Goal: Task Accomplishment & Management: Use online tool/utility

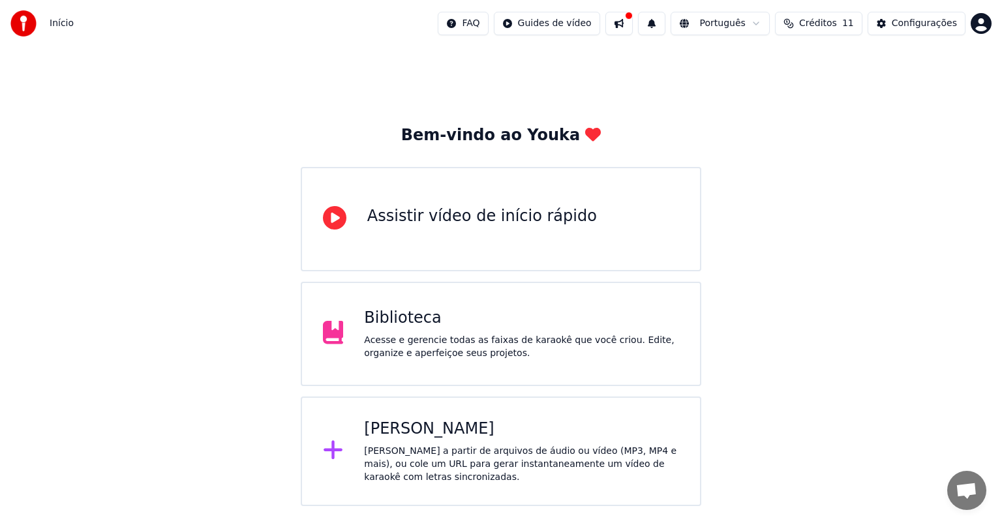
click at [419, 432] on div "[PERSON_NAME]" at bounding box center [521, 429] width 315 height 21
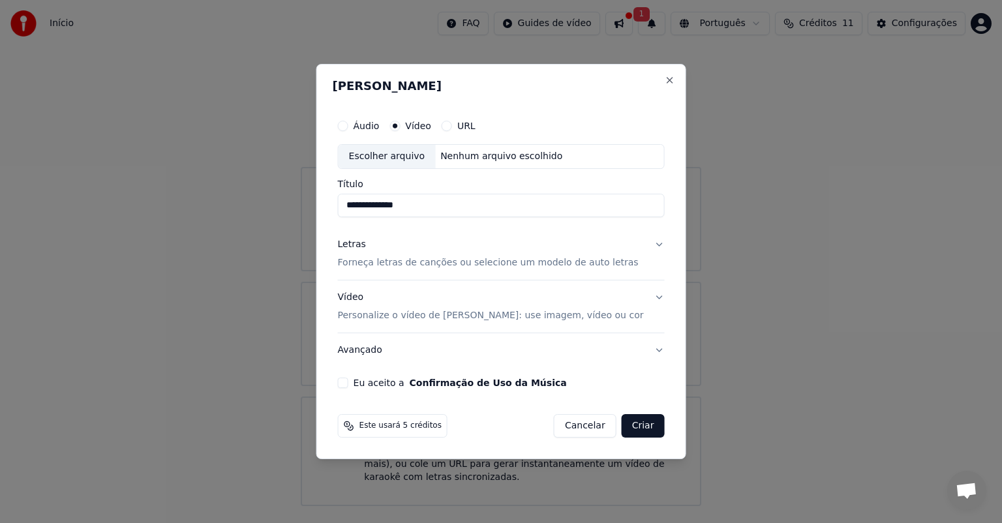
drag, startPoint x: 446, startPoint y: 208, endPoint x: 290, endPoint y: 202, distance: 156.0
click at [290, 202] on body "**********" at bounding box center [501, 253] width 1002 height 506
paste input "*********"
type input "**********"
click at [590, 264] on p "Forneça letras de canções ou selecione um modelo de auto letras" at bounding box center [488, 262] width 301 height 13
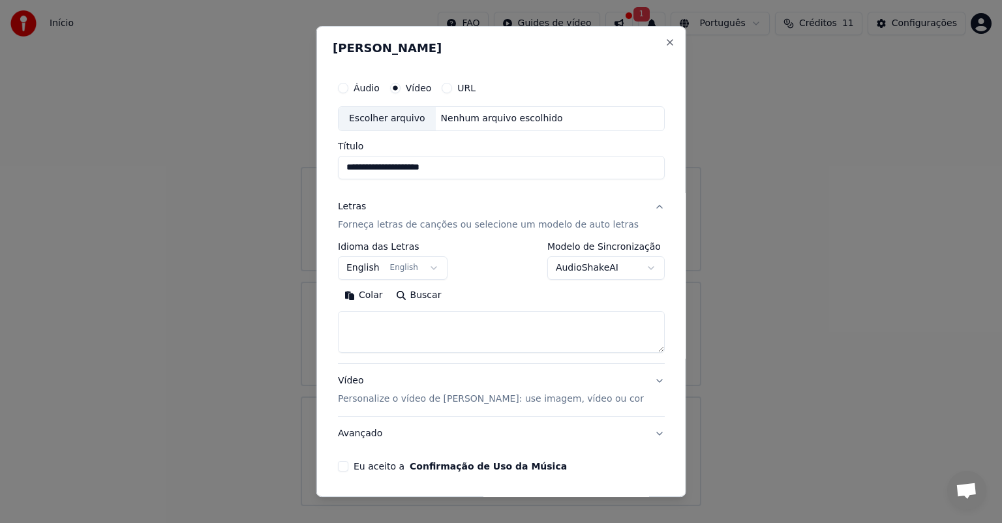
click at [388, 315] on textarea at bounding box center [501, 332] width 327 height 42
paste textarea "**********"
type textarea "**********"
click at [633, 380] on button "Vídeo Personalize o vídeo de karaokê: use imagem, vídeo ou cor" at bounding box center [501, 390] width 327 height 52
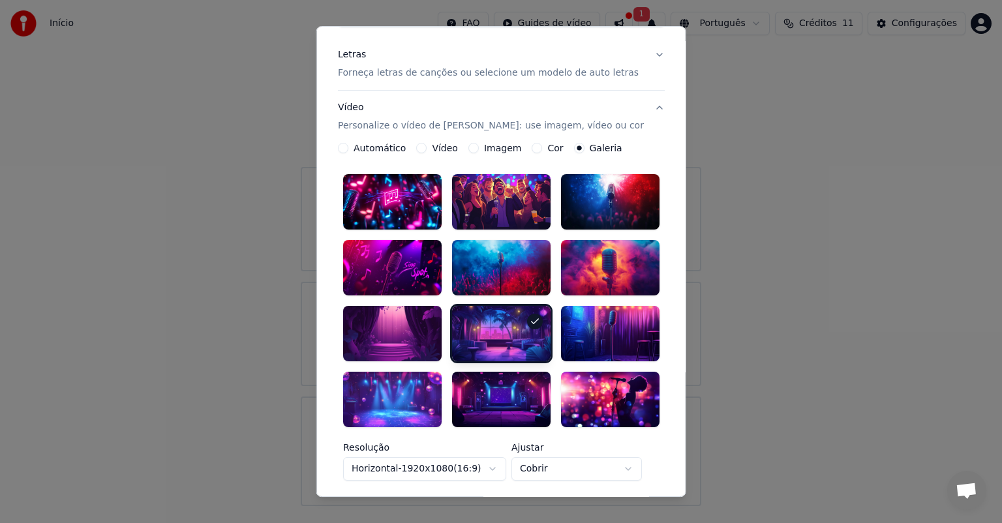
scroll to position [196, 0]
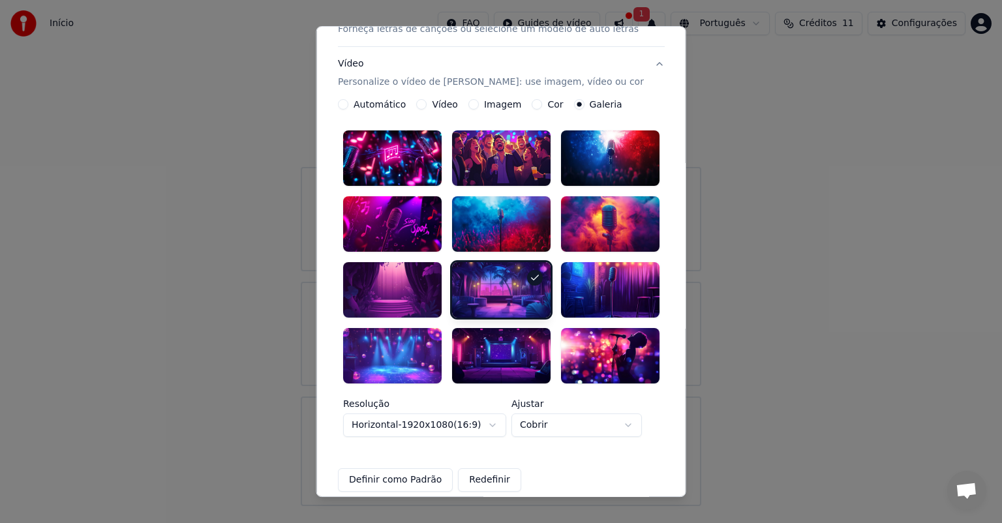
click at [502, 344] on div at bounding box center [501, 355] width 98 height 55
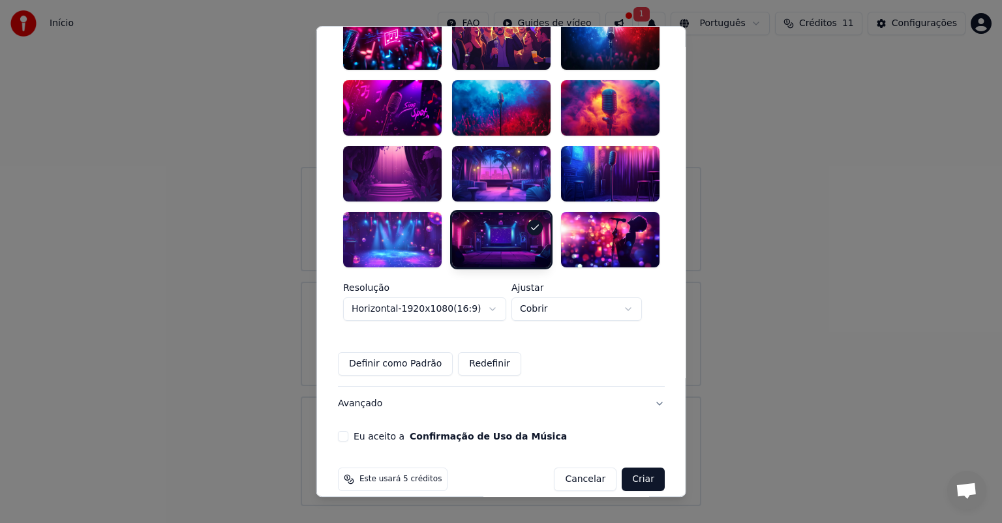
scroll to position [313, 0]
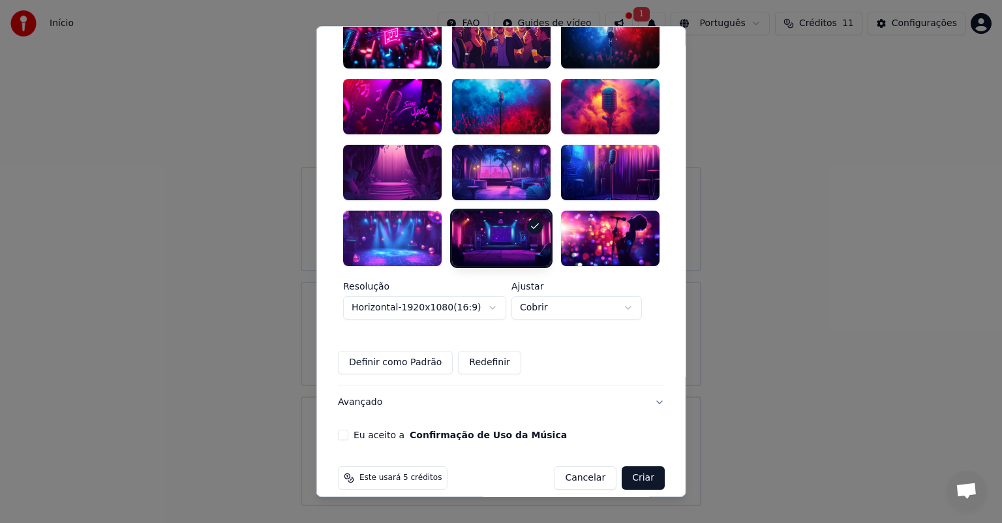
click at [347, 430] on button "Eu aceito a Confirmação de Uso da Música" at bounding box center [343, 435] width 10 height 10
click at [342, 430] on button "Eu aceito a Confirmação de Uso da Música" at bounding box center [343, 435] width 10 height 10
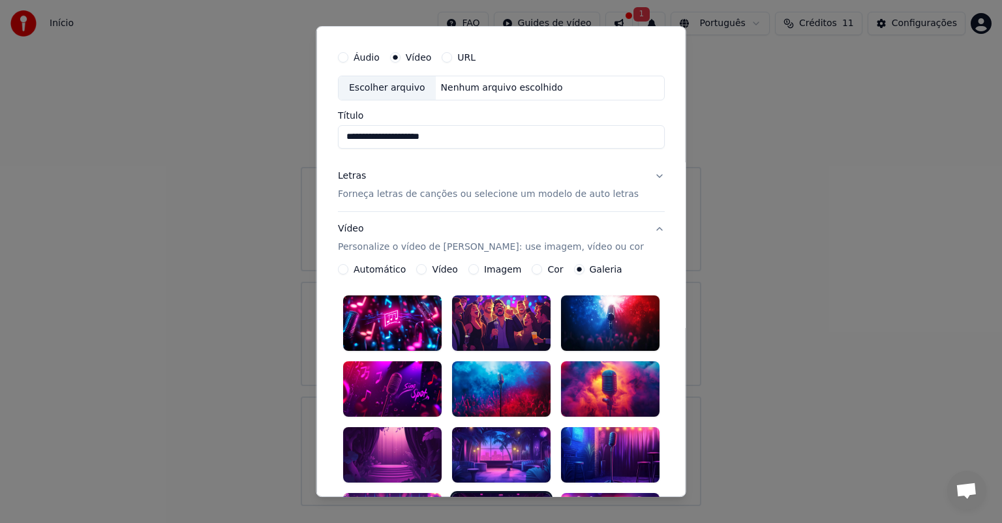
scroll to position [0, 0]
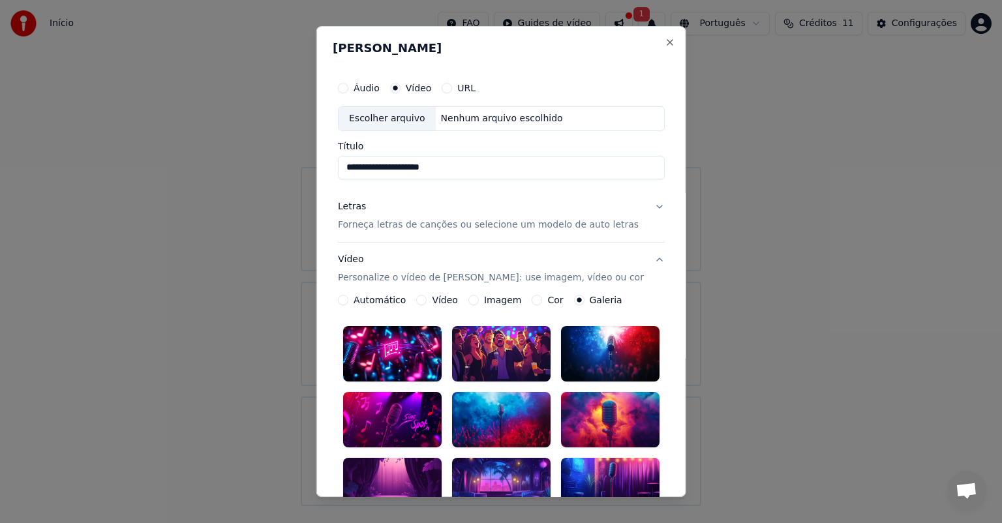
click at [392, 117] on div "Escolher arquivo" at bounding box center [387, 118] width 97 height 23
type input "**********"
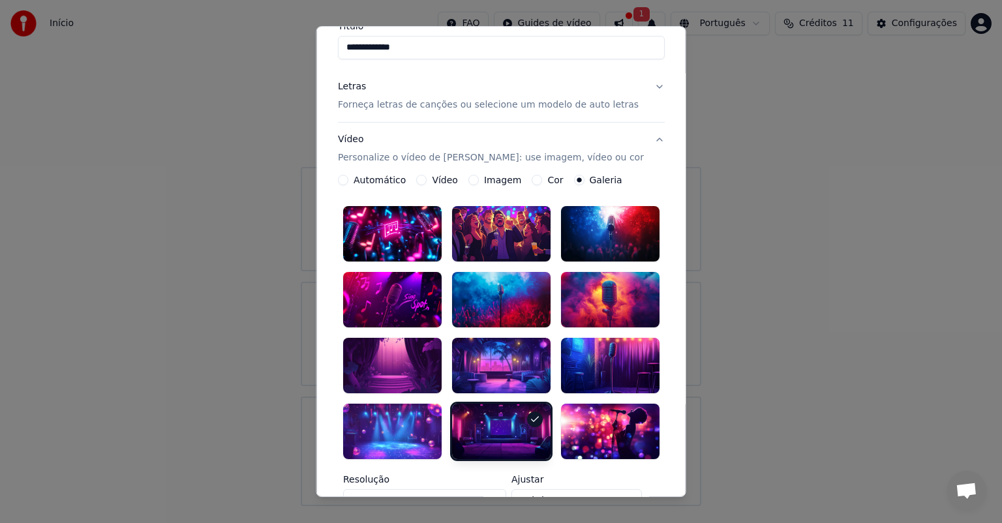
scroll to position [117, 0]
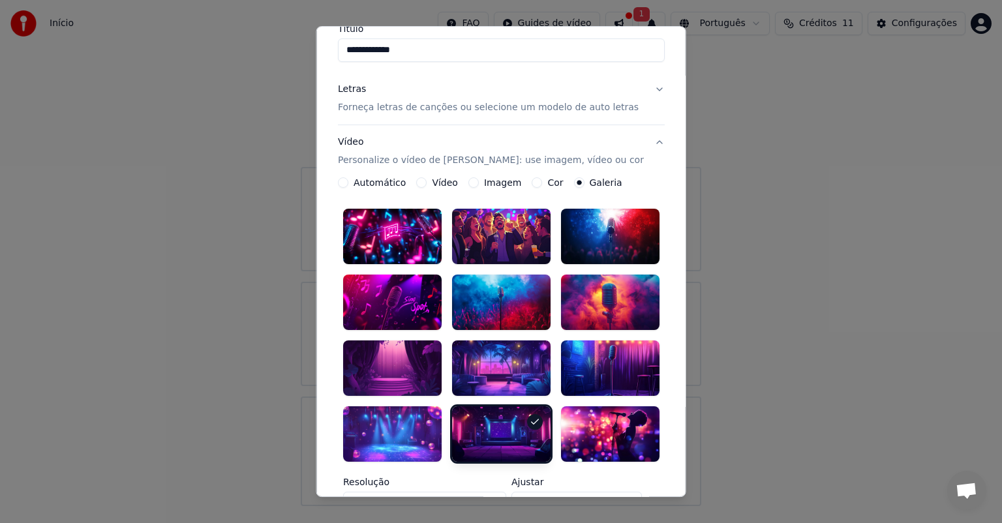
click at [472, 181] on button "Imagem" at bounding box center [473, 182] width 10 height 10
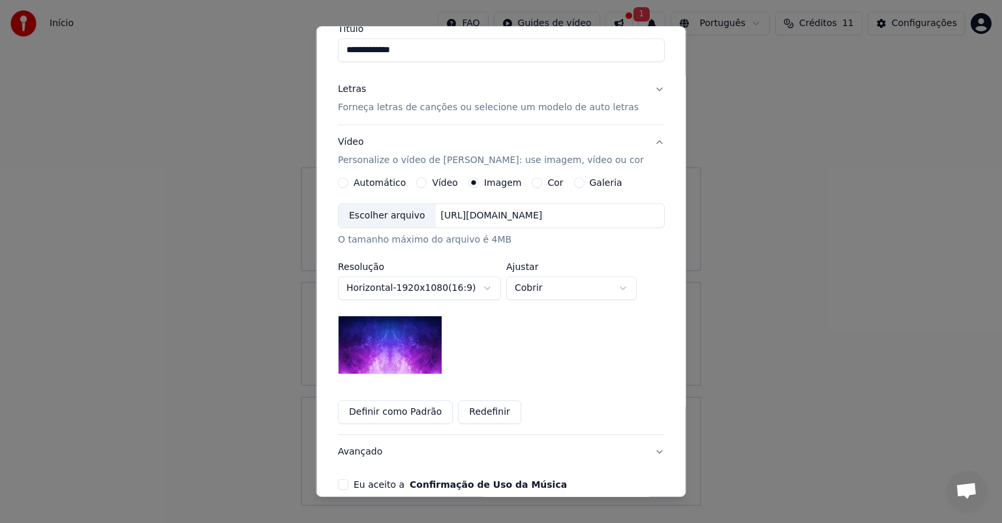
click at [573, 179] on button "Galeria" at bounding box center [578, 182] width 10 height 10
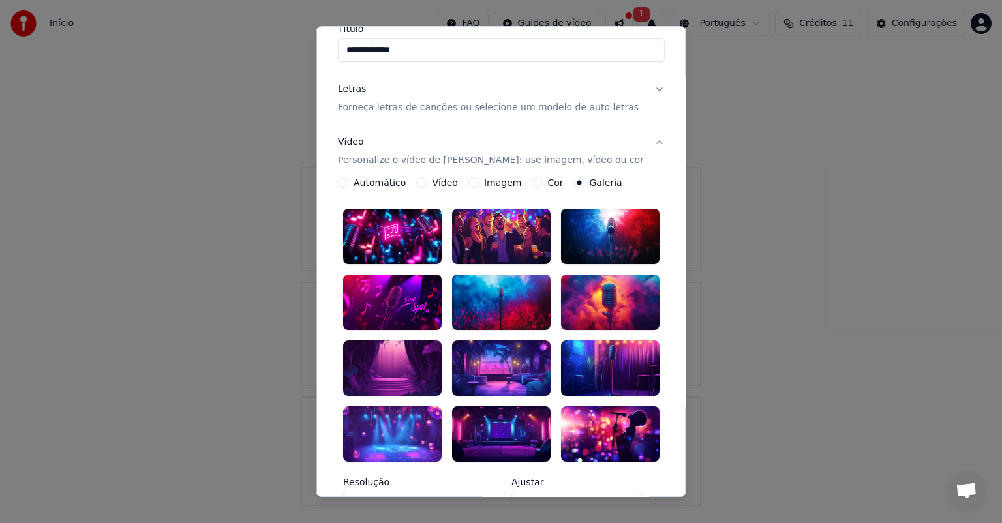
click at [363, 180] on label "Automático" at bounding box center [380, 182] width 52 height 9
click at [348, 180] on button "Automático" at bounding box center [343, 182] width 10 height 10
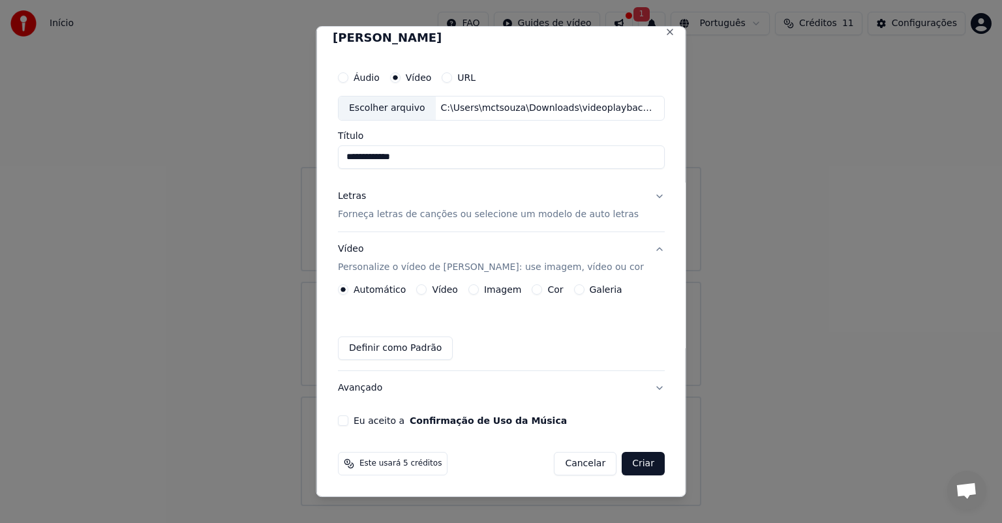
scroll to position [10, 0]
click at [439, 288] on label "Vídeo" at bounding box center [445, 290] width 26 height 9
click at [427, 288] on button "Vídeo" at bounding box center [421, 290] width 10 height 10
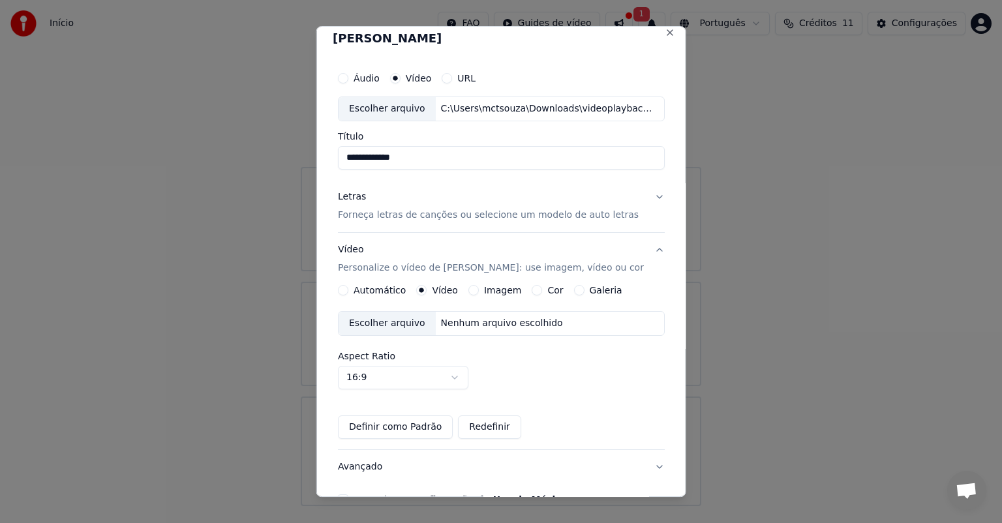
click at [580, 288] on div "Galeria" at bounding box center [597, 290] width 48 height 10
click at [575, 288] on button "Galeria" at bounding box center [578, 290] width 10 height 10
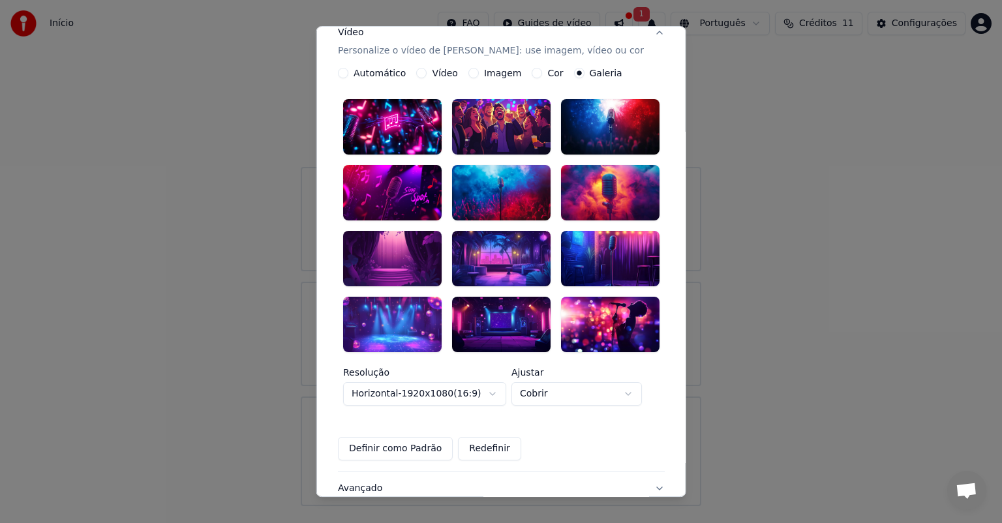
click at [504, 307] on div at bounding box center [501, 324] width 98 height 55
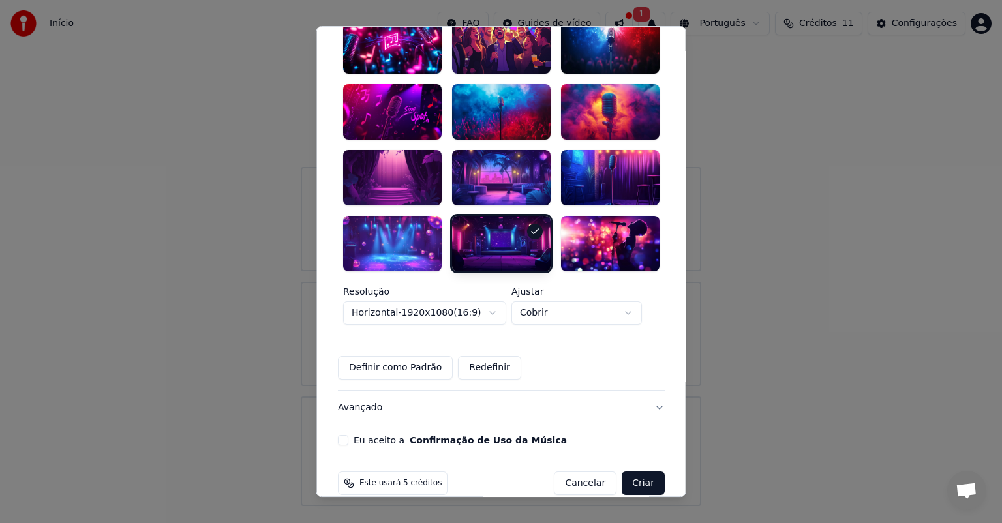
scroll to position [313, 0]
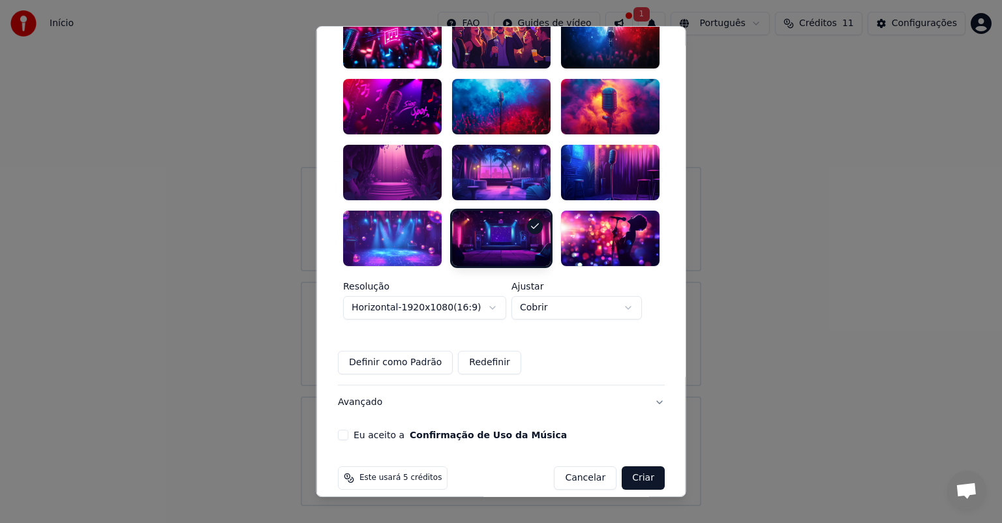
click at [626, 466] on button "Criar" at bounding box center [643, 477] width 43 height 23
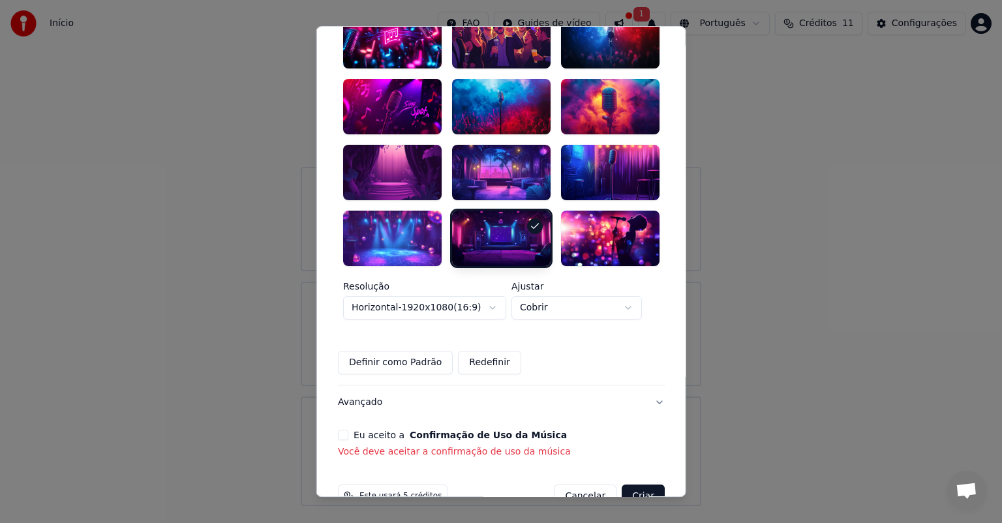
click at [347, 430] on button "Eu aceito a Confirmação de Uso da Música" at bounding box center [343, 435] width 10 height 10
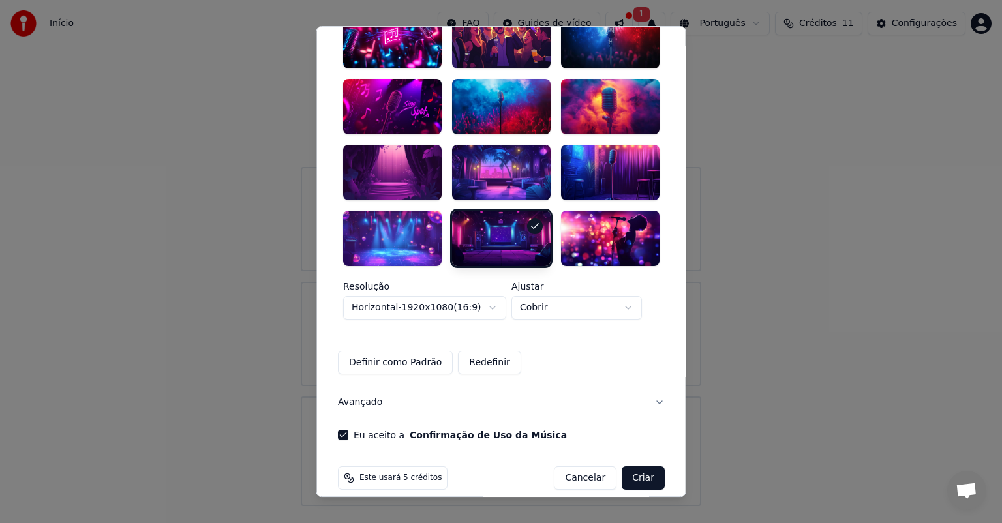
click at [640, 466] on button "Criar" at bounding box center [643, 477] width 43 height 23
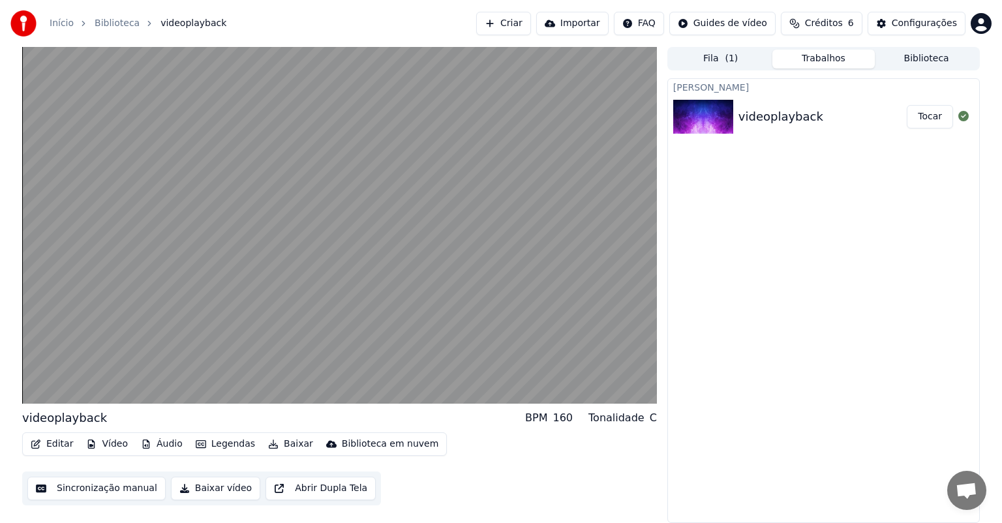
click at [938, 113] on button "Tocar" at bounding box center [930, 116] width 46 height 23
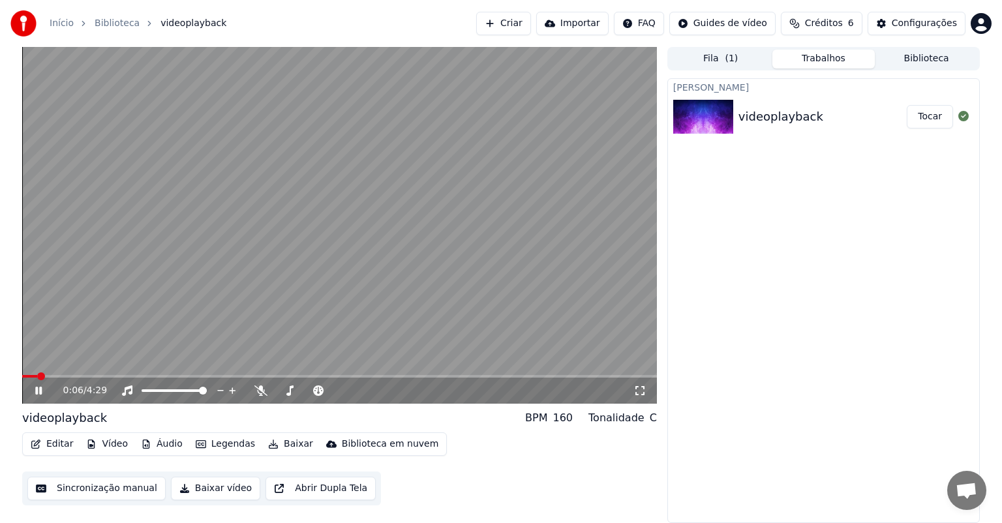
click at [194, 489] on button "Baixar vídeo" at bounding box center [215, 488] width 89 height 23
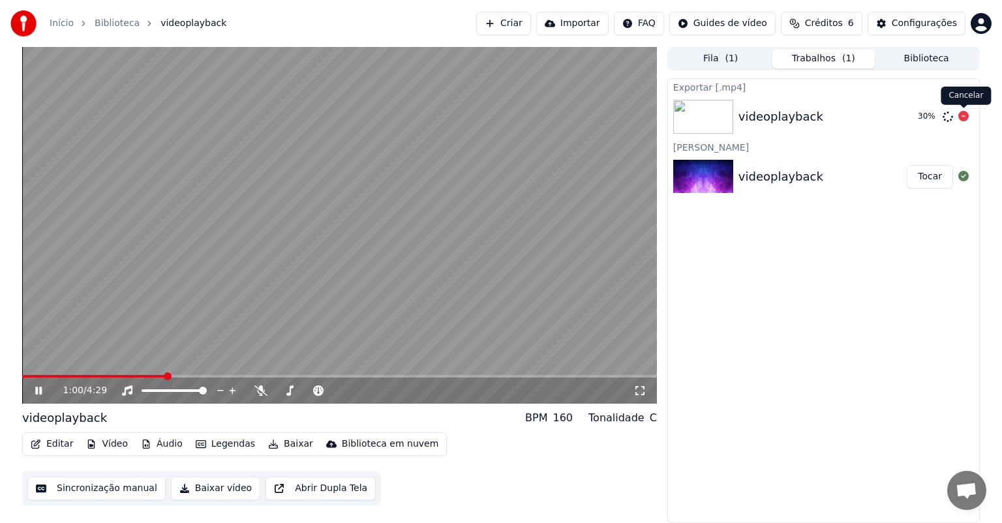
click at [963, 116] on icon at bounding box center [963, 116] width 10 height 10
click at [38, 391] on icon at bounding box center [48, 390] width 31 height 10
click at [525, 22] on button "Criar" at bounding box center [503, 23] width 55 height 23
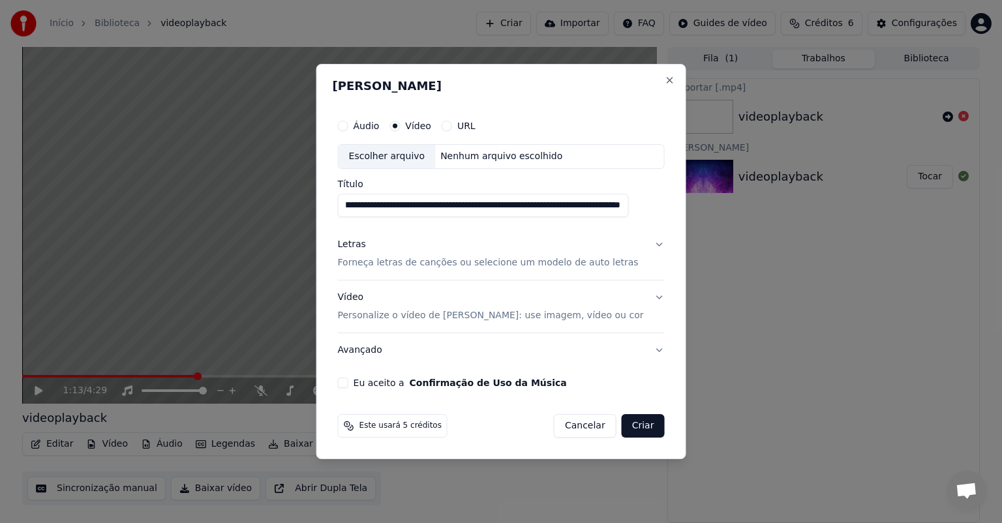
scroll to position [0, 2182]
drag, startPoint x: 639, startPoint y: 206, endPoint x: 292, endPoint y: 200, distance: 347.1
click at [292, 200] on body "Início Biblioteca videoplayback Criar Importar FAQ Guides de vídeo Créditos 6 C…" at bounding box center [501, 261] width 1002 height 523
type input "**********"
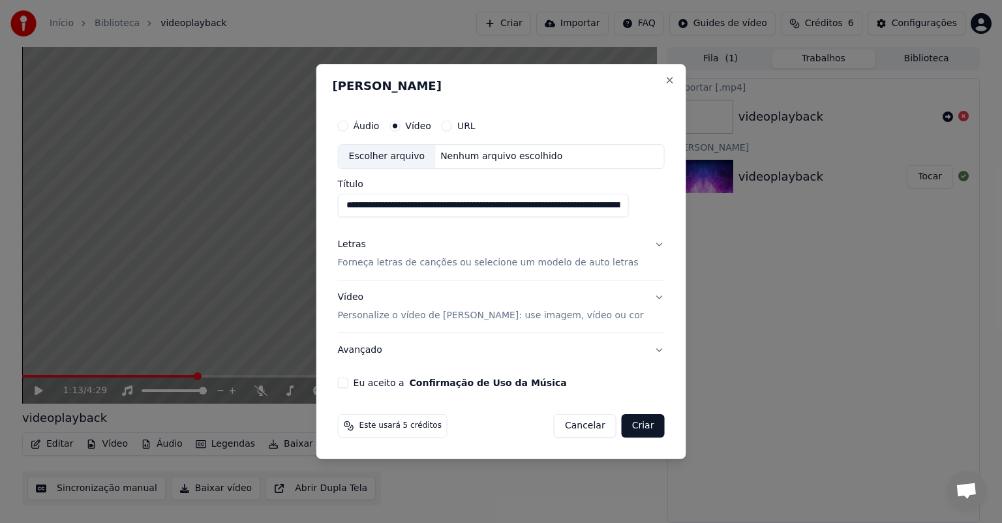
drag, startPoint x: 640, startPoint y: 204, endPoint x: 295, endPoint y: 211, distance: 345.1
click at [295, 211] on body "**********" at bounding box center [501, 261] width 1002 height 523
click at [418, 200] on input "Título" at bounding box center [483, 205] width 291 height 23
paste input "**********"
click at [417, 153] on div "Escolher arquivo" at bounding box center [387, 156] width 97 height 23
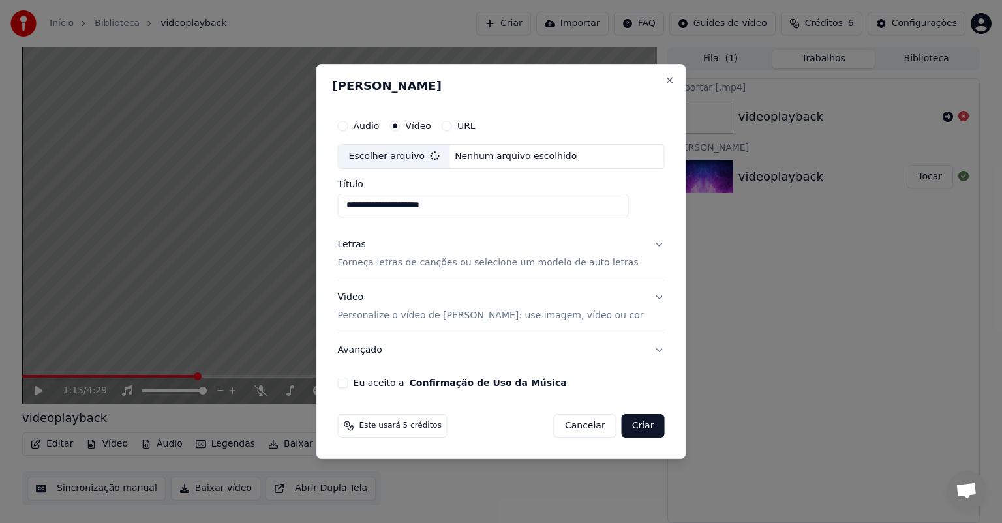
type input "**********"
click at [423, 258] on p "Forneça letras de canções ou selecione um modelo de auto letras" at bounding box center [488, 262] width 301 height 13
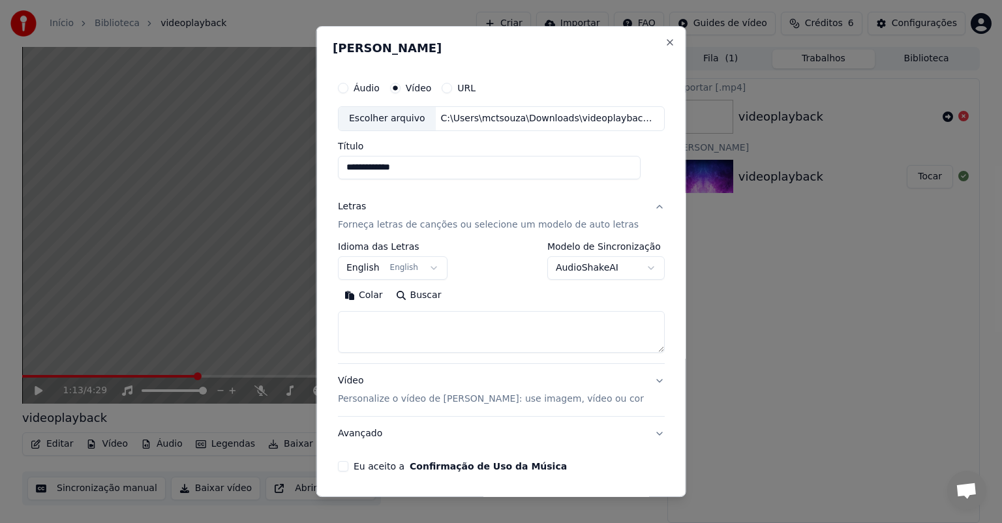
click at [391, 318] on textarea at bounding box center [501, 332] width 327 height 42
paste textarea "**********"
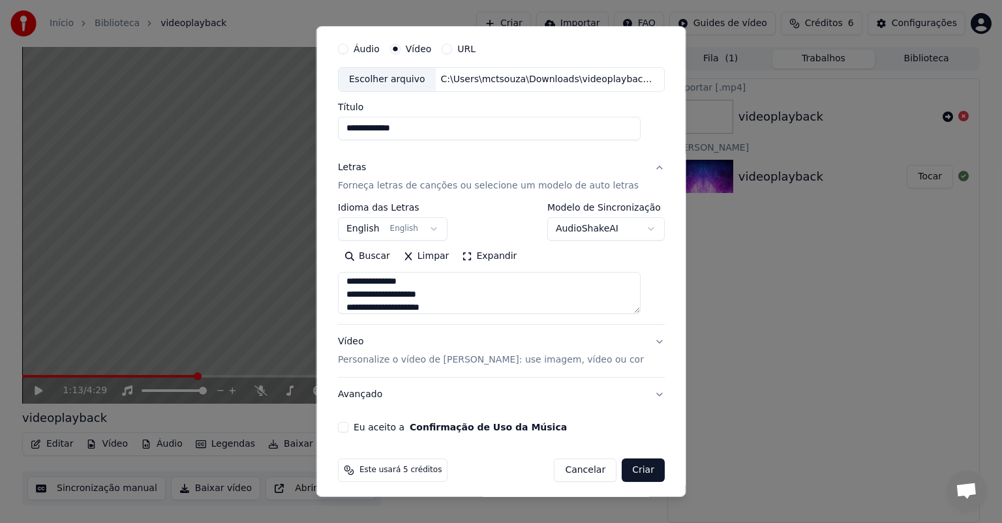
scroll to position [44, 0]
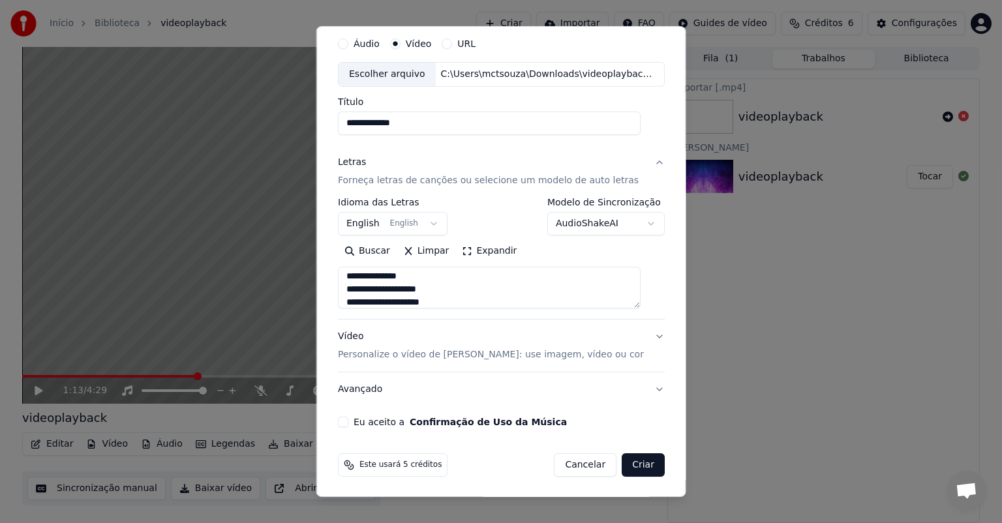
type textarea "**********"
click at [641, 334] on button "Vídeo Personalize o vídeo de karaokê: use imagem, vídeo ou cor" at bounding box center [501, 346] width 327 height 52
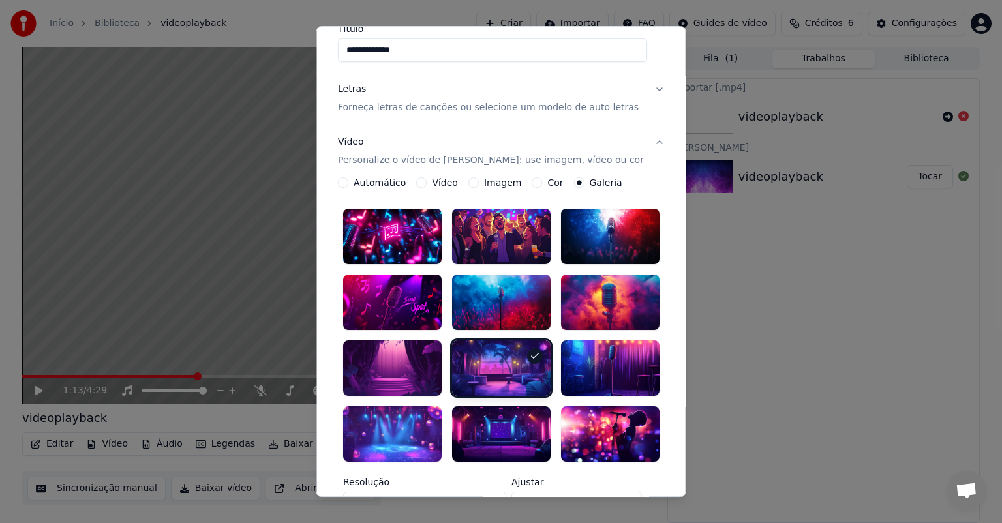
scroll to position [132, 0]
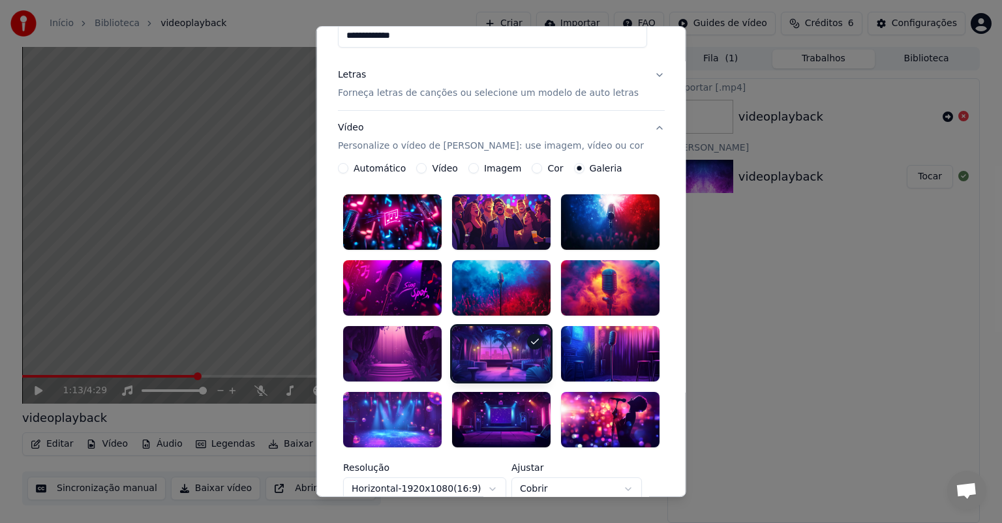
click at [505, 404] on div at bounding box center [501, 419] width 98 height 55
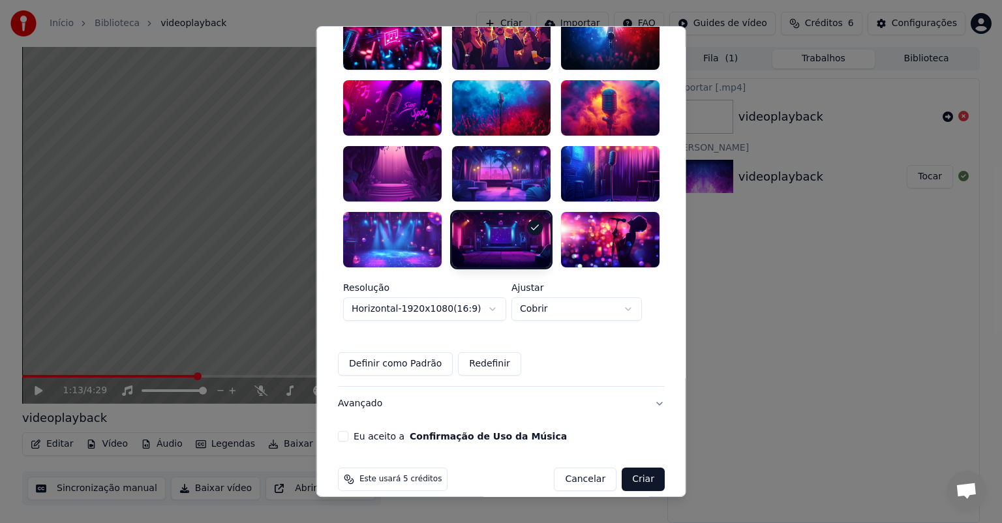
scroll to position [313, 0]
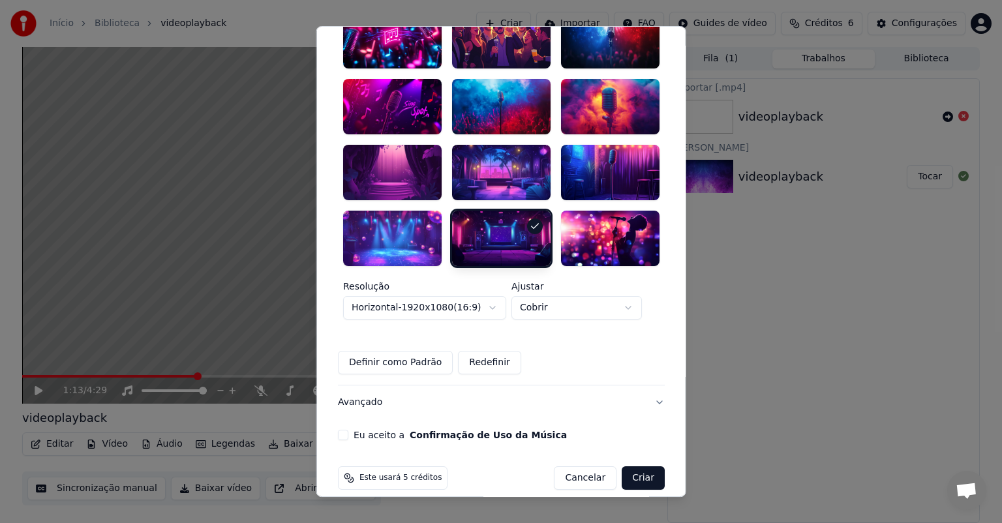
click at [346, 430] on button "Eu aceito a Confirmação de Uso da Música" at bounding box center [343, 435] width 10 height 10
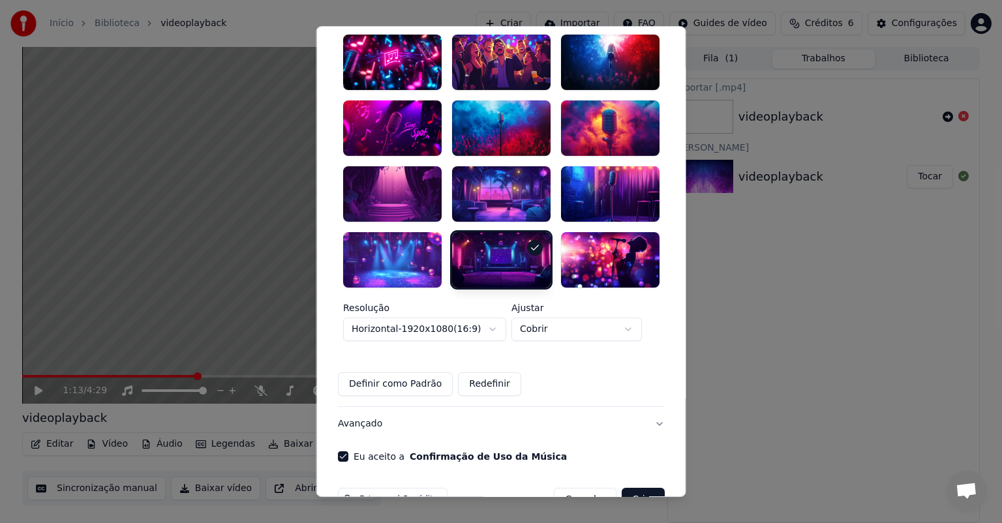
click at [489, 175] on div at bounding box center [501, 193] width 98 height 55
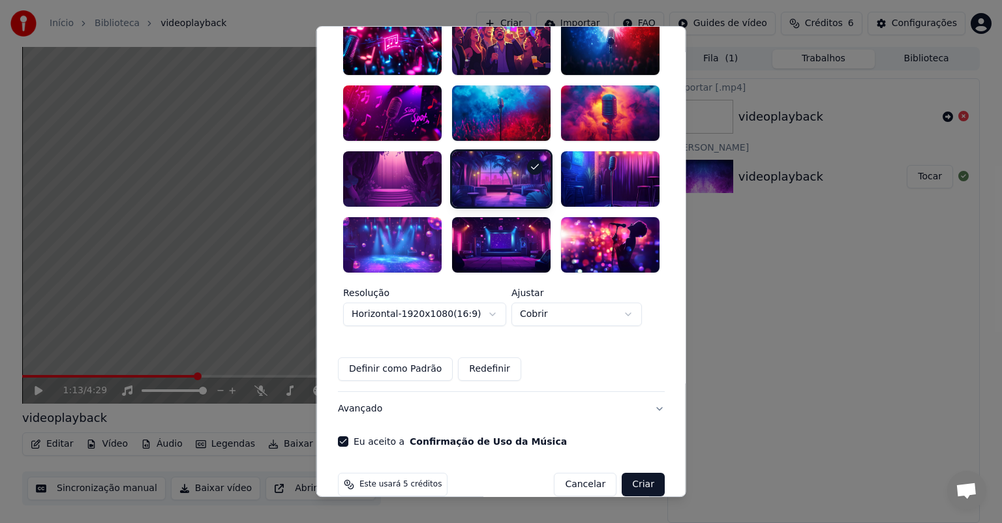
scroll to position [313, 0]
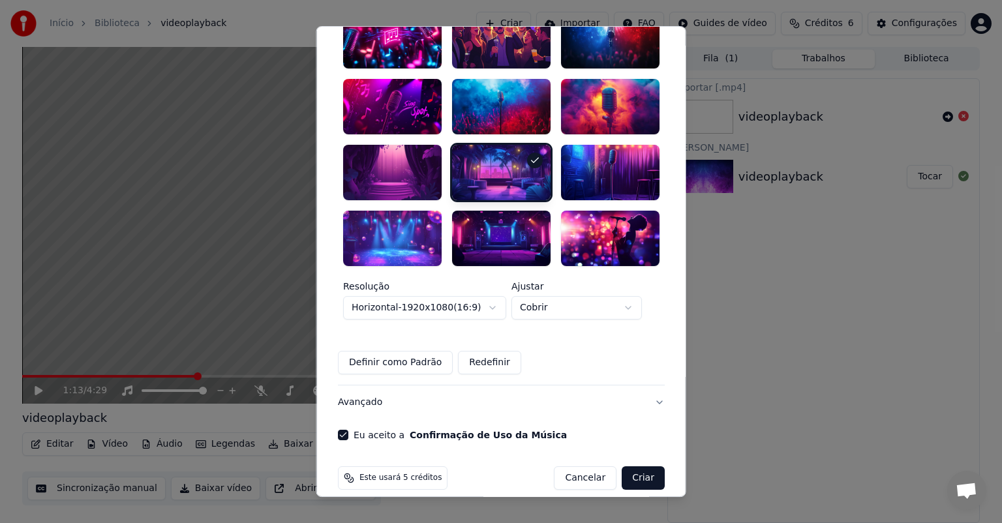
click at [631, 468] on button "Criar" at bounding box center [643, 477] width 43 height 23
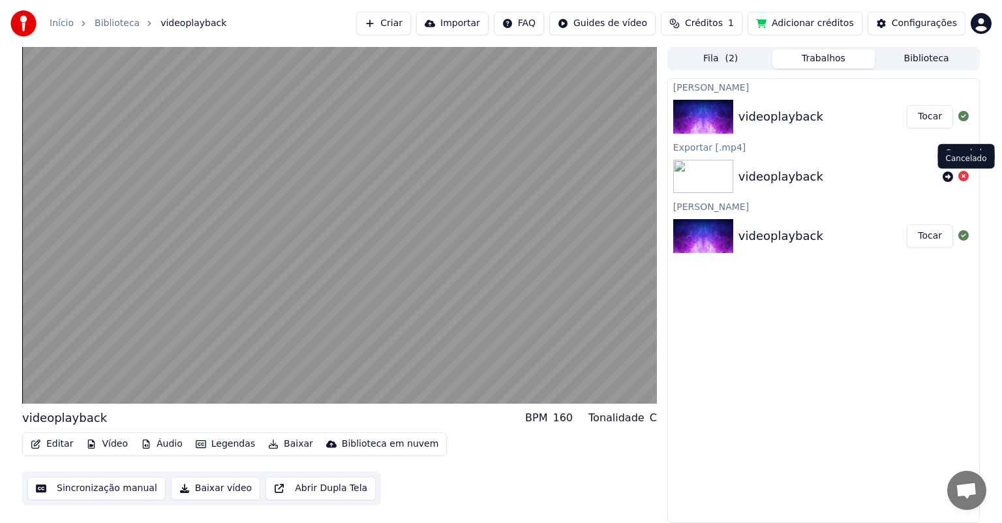
click at [961, 176] on icon at bounding box center [963, 176] width 10 height 10
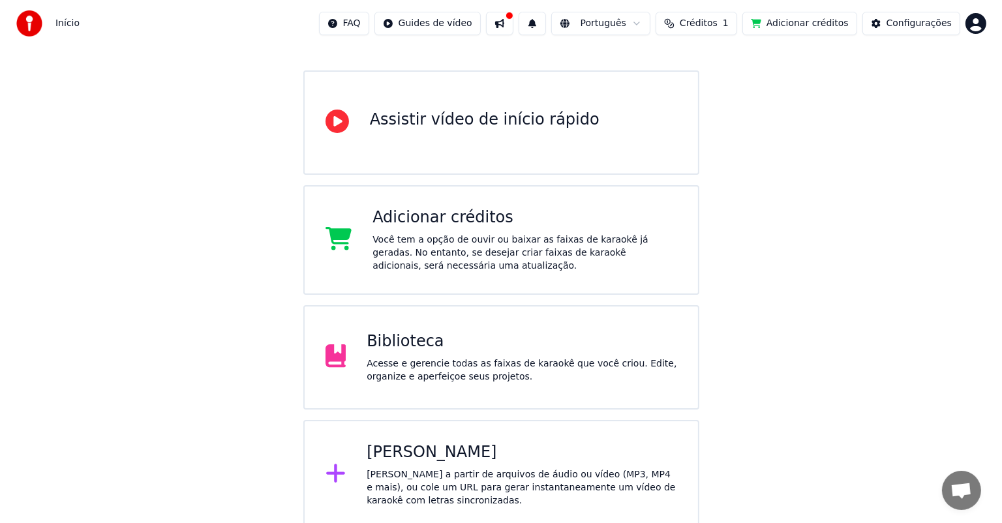
scroll to position [102, 0]
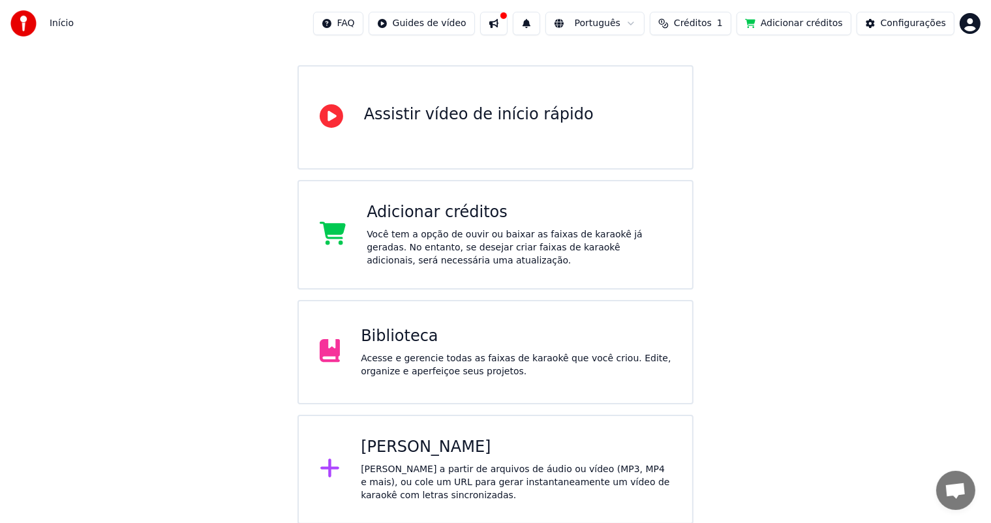
click at [404, 449] on div "[PERSON_NAME]" at bounding box center [516, 447] width 310 height 21
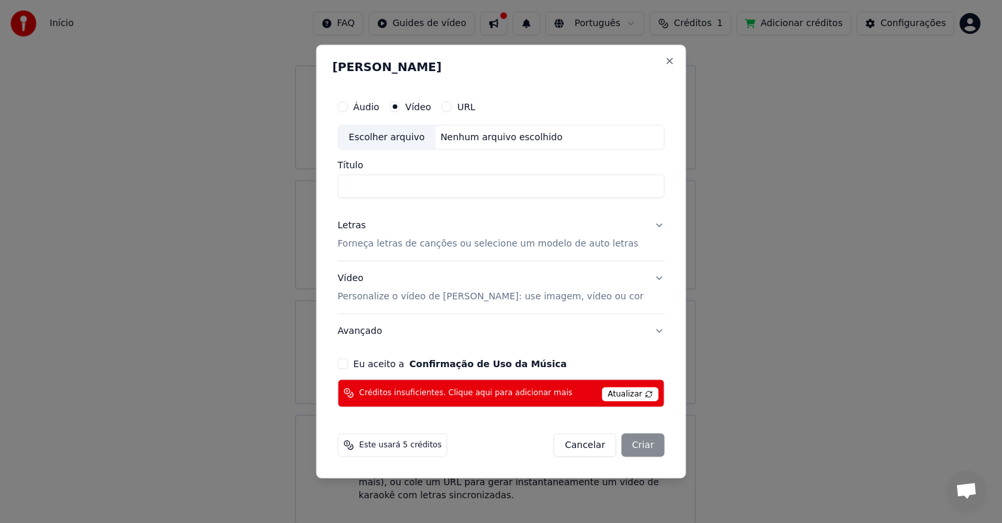
click at [393, 242] on p "Forneça letras de canções ou selecione um modelo de auto letras" at bounding box center [488, 243] width 301 height 13
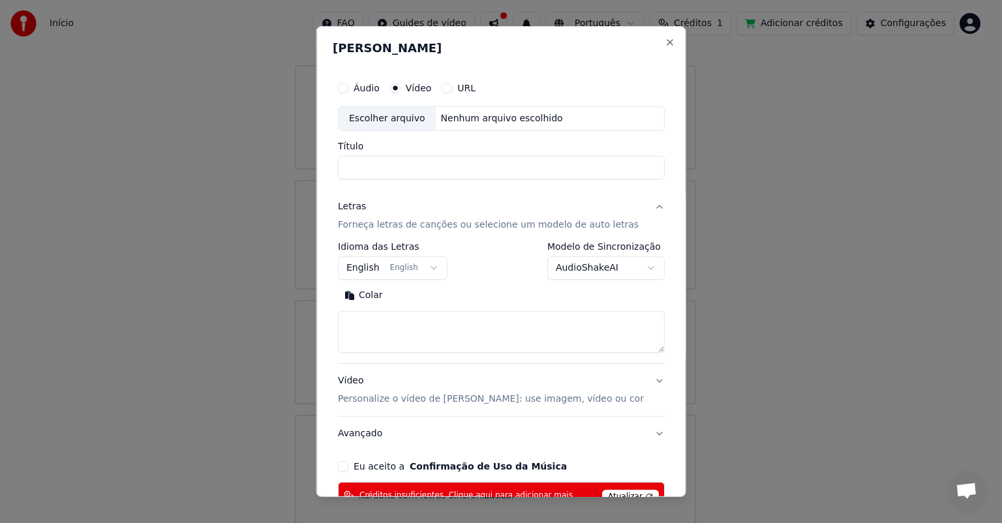
click at [394, 319] on textarea at bounding box center [501, 332] width 327 height 42
paste textarea "**********"
type textarea "**********"
click at [419, 87] on label "Vídeo" at bounding box center [418, 87] width 26 height 9
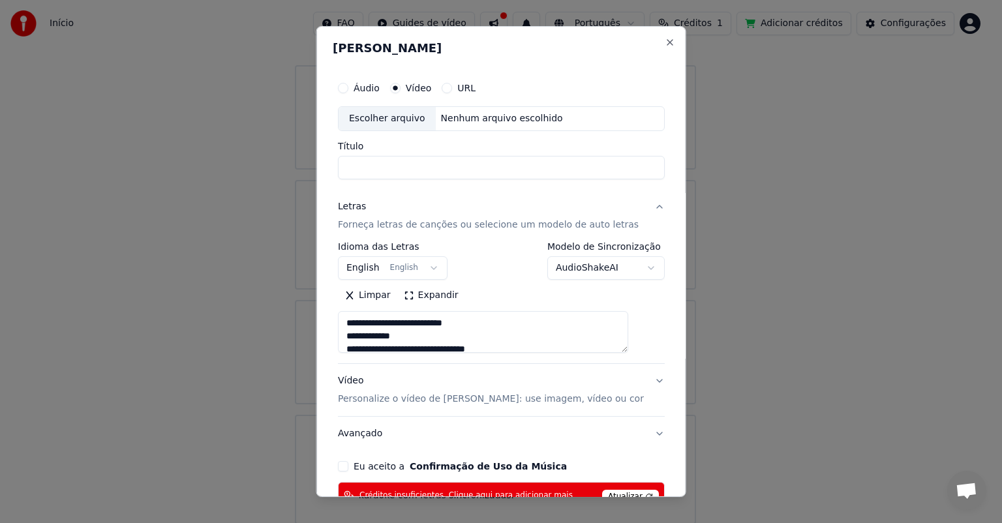
click at [400, 87] on button "Vídeo" at bounding box center [394, 88] width 10 height 10
click at [399, 119] on div "Escolher arquivo" at bounding box center [387, 118] width 97 height 23
drag, startPoint x: 417, startPoint y: 164, endPoint x: 327, endPoint y: 167, distance: 89.4
click at [327, 167] on div "**********" at bounding box center [501, 261] width 370 height 471
paste input "*********"
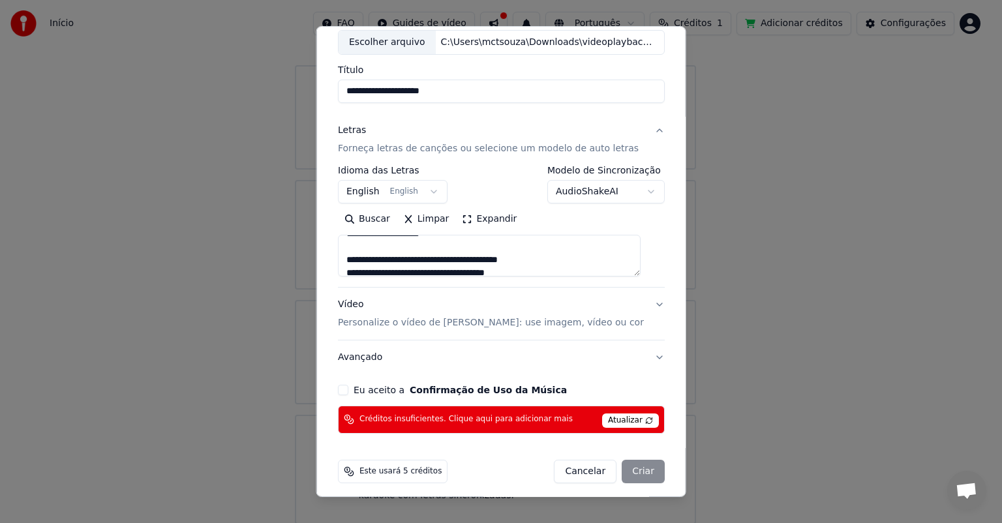
scroll to position [83, 0]
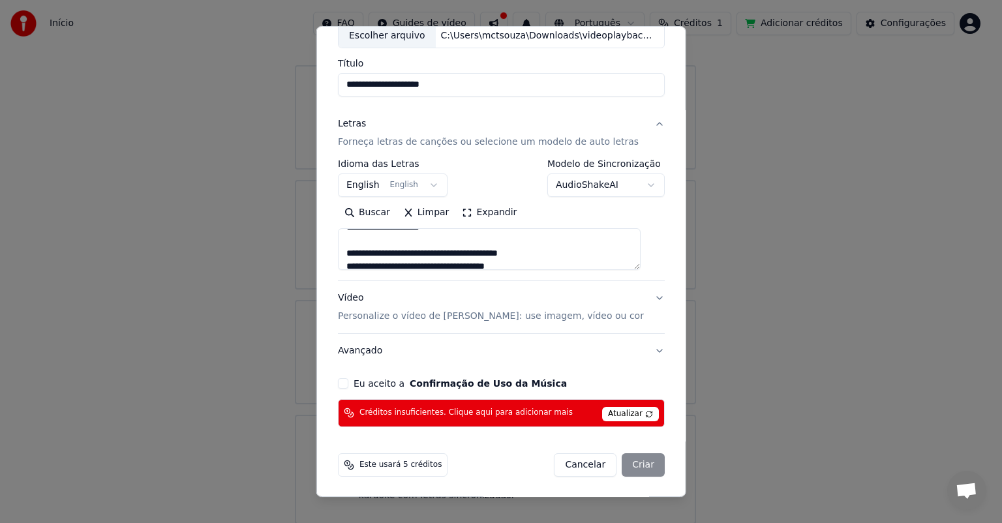
type input "**********"
click at [348, 383] on button "Eu aceito a Confirmação de Uso da Música" at bounding box center [343, 383] width 10 height 10
click at [613, 459] on div "Cancelar Criar" at bounding box center [609, 464] width 111 height 23
click at [628, 465] on div "Cancelar Criar" at bounding box center [609, 464] width 111 height 23
click at [618, 413] on span "Atualizar" at bounding box center [630, 414] width 57 height 14
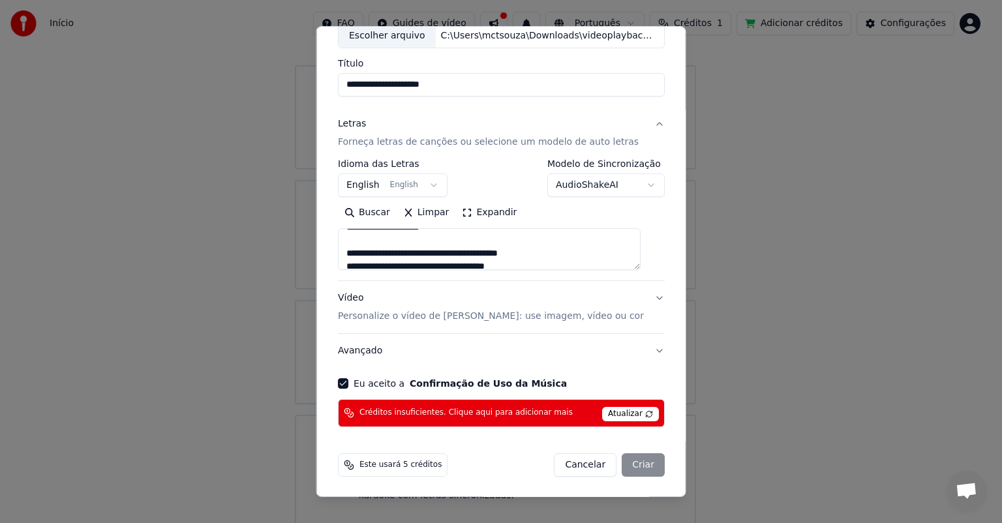
click at [625, 461] on div "Cancelar Criar" at bounding box center [609, 464] width 111 height 23
click at [634, 412] on span "Atualizar" at bounding box center [630, 414] width 57 height 14
click at [627, 413] on span "Atualizar" at bounding box center [630, 414] width 57 height 14
click at [622, 462] on div "Cancelar Criar" at bounding box center [609, 464] width 111 height 23
click at [639, 294] on button "Vídeo Personalize o vídeo de karaokê: use imagem, vídeo ou cor" at bounding box center [501, 307] width 327 height 52
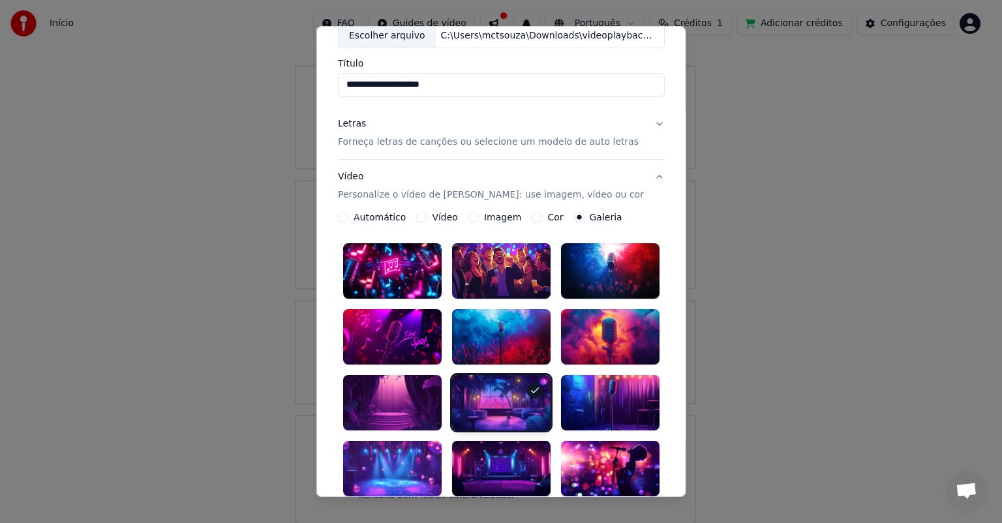
click at [529, 387] on icon at bounding box center [534, 390] width 10 height 10
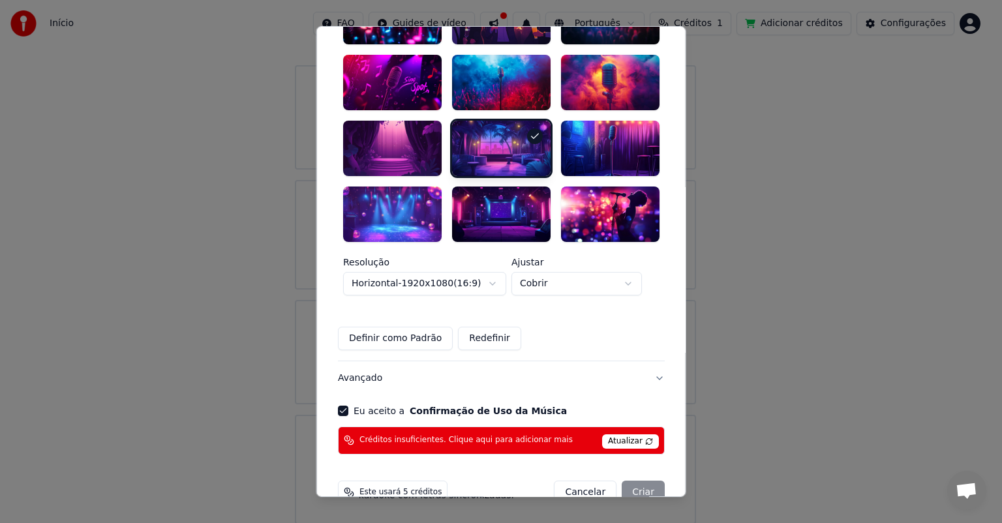
scroll to position [351, 0]
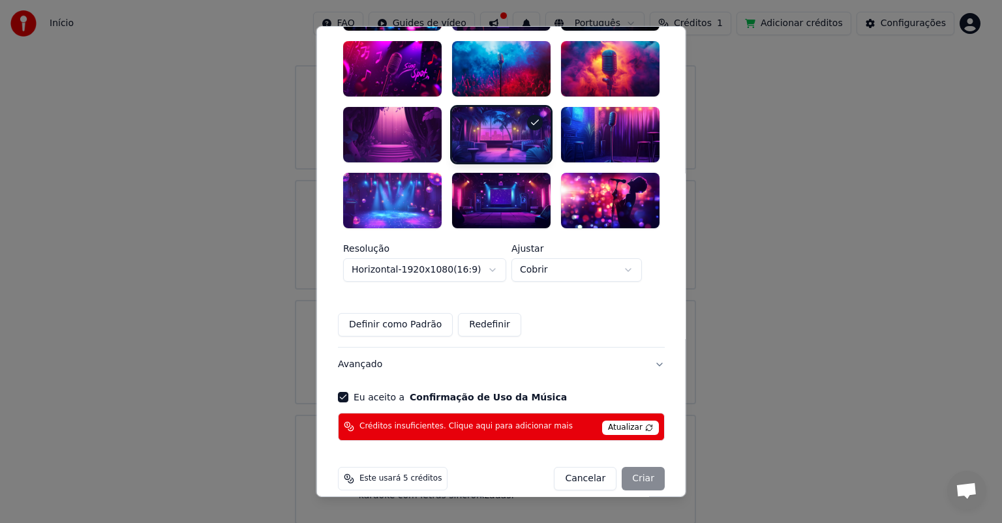
click at [620, 421] on span "Atualizar" at bounding box center [630, 428] width 57 height 14
click at [620, 467] on div "Cancelar Criar" at bounding box center [609, 478] width 111 height 23
click at [350, 421] on icon at bounding box center [349, 426] width 10 height 10
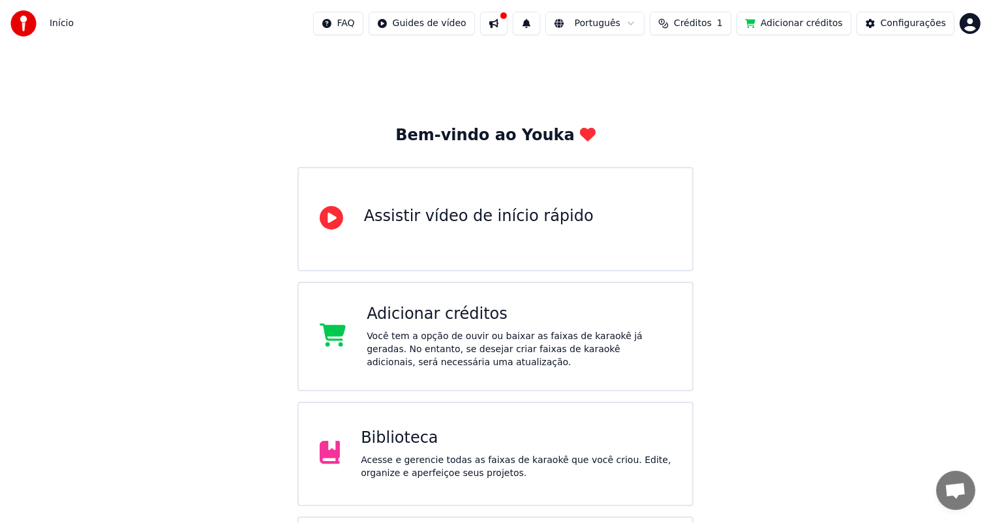
click at [712, 26] on span "Créditos" at bounding box center [693, 23] width 38 height 13
click at [724, 119] on button "Atualizar" at bounding box center [705, 121] width 73 height 23
click at [802, 18] on button "Adicionar créditos" at bounding box center [793, 23] width 115 height 23
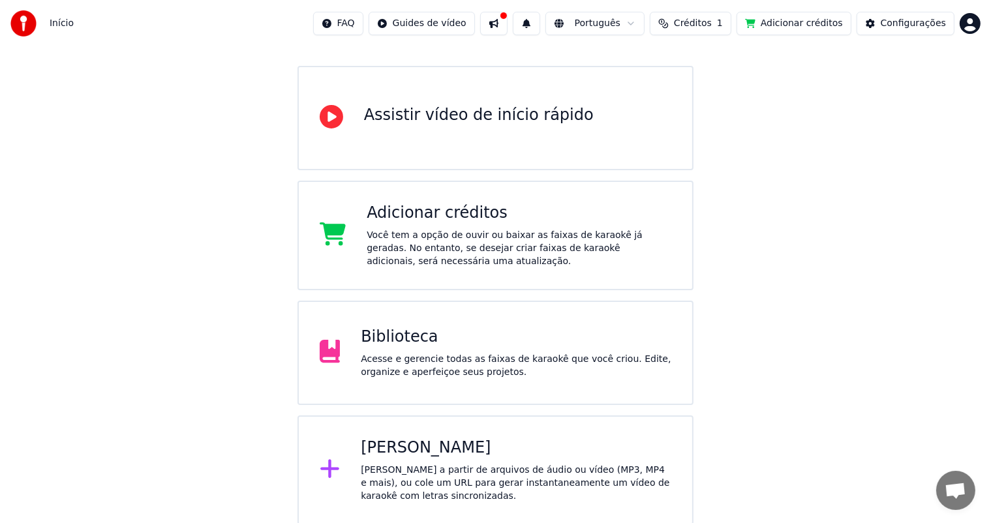
scroll to position [102, 0]
click at [409, 450] on div "[PERSON_NAME]" at bounding box center [516, 447] width 310 height 21
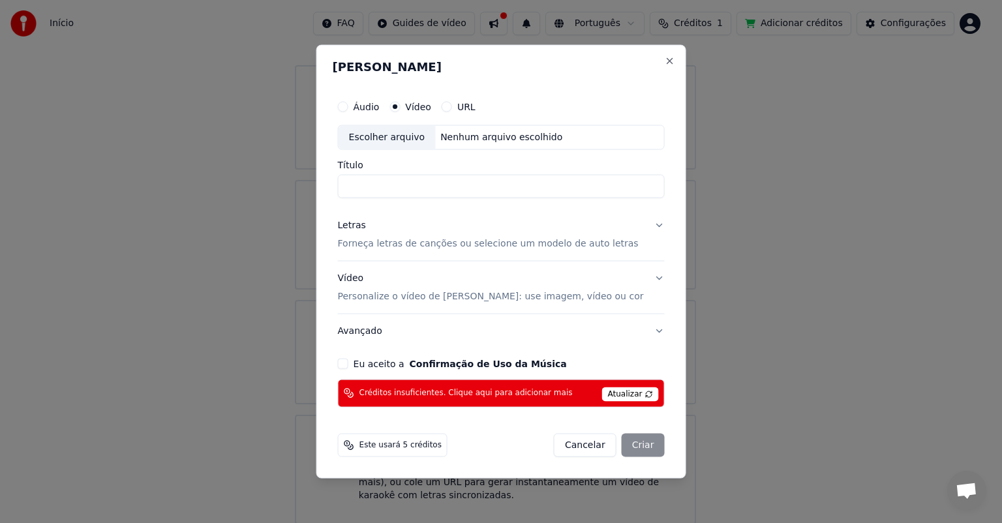
click at [438, 393] on span "Créditos insuficientes. Clique aqui para adicionar mais" at bounding box center [465, 393] width 213 height 10
click at [664, 59] on button "Close" at bounding box center [669, 61] width 10 height 10
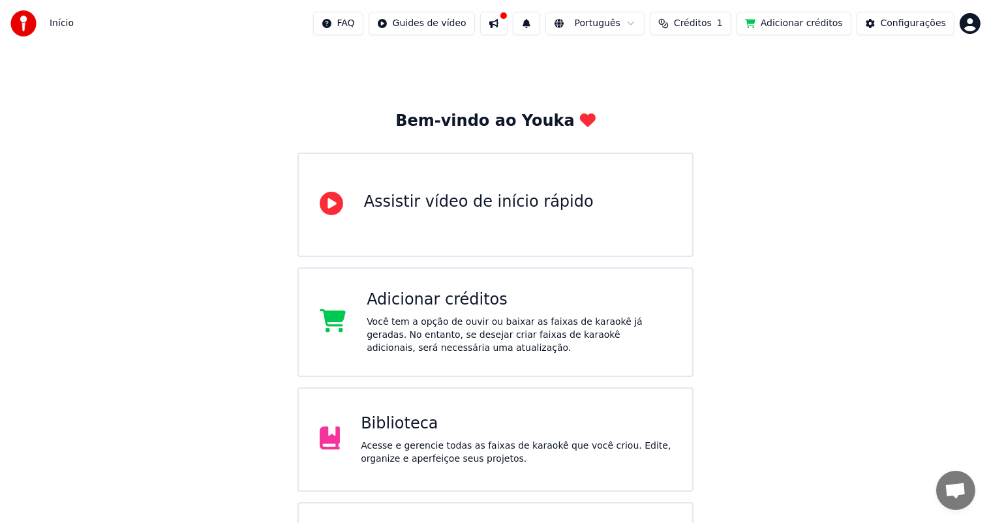
scroll to position [0, 0]
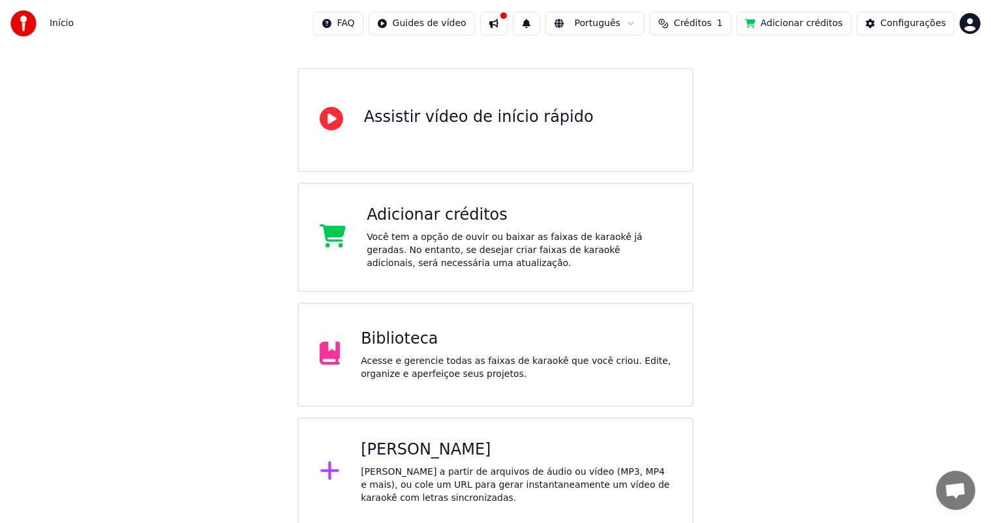
scroll to position [102, 0]
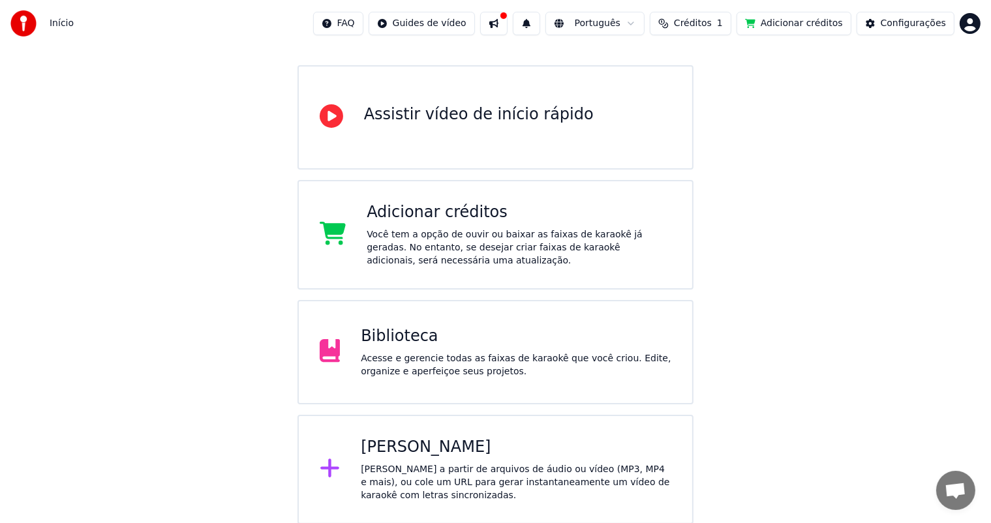
click at [409, 465] on div "[PERSON_NAME] a partir de arquivos de áudio ou vídeo (MP3, MP4 e mais), ou cole…" at bounding box center [516, 482] width 310 height 39
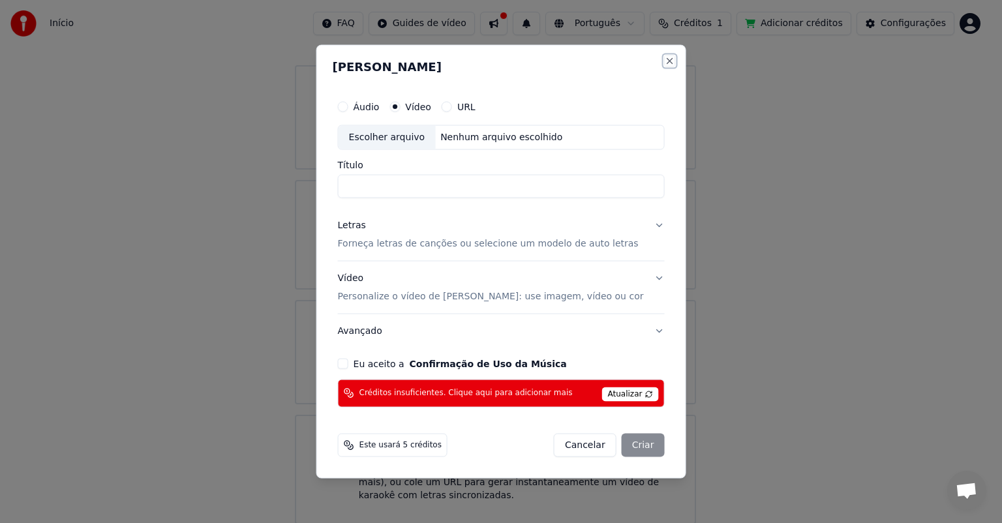
click at [664, 59] on button "Close" at bounding box center [669, 61] width 10 height 10
